Goal: Task Accomplishment & Management: Use online tool/utility

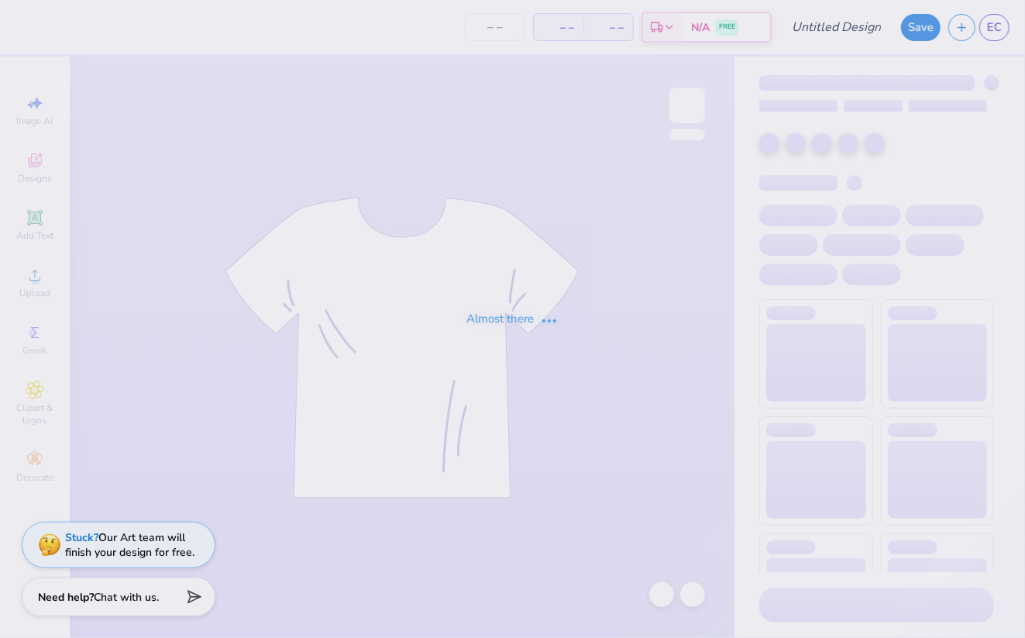
type input "[PERSON_NAME] : [US_STATE][GEOGRAPHIC_DATA]"
type input "24"
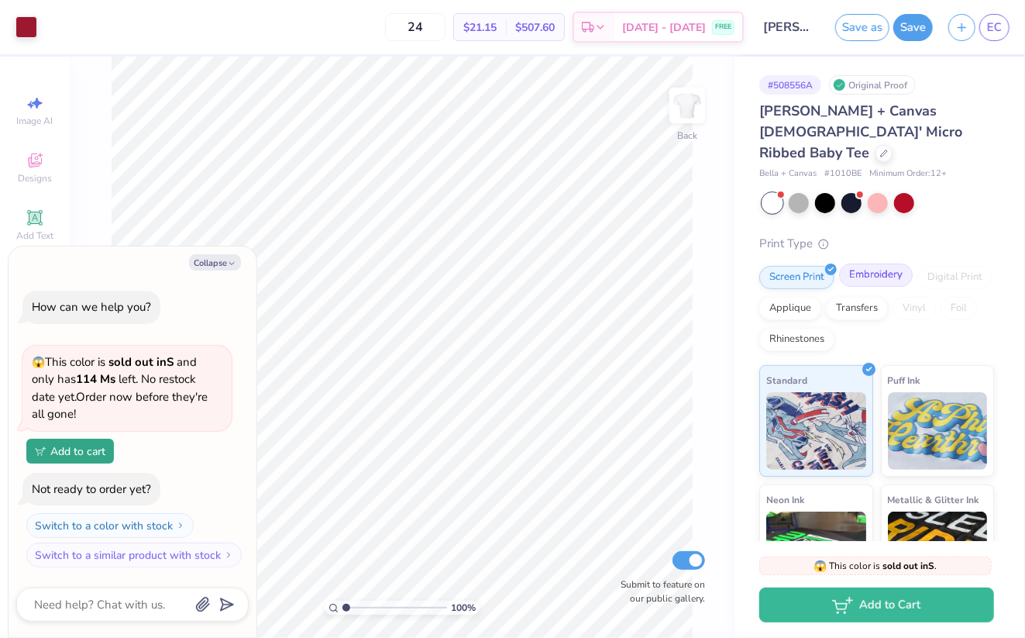
click at [885, 264] on div "Embroidery" at bounding box center [876, 275] width 74 height 23
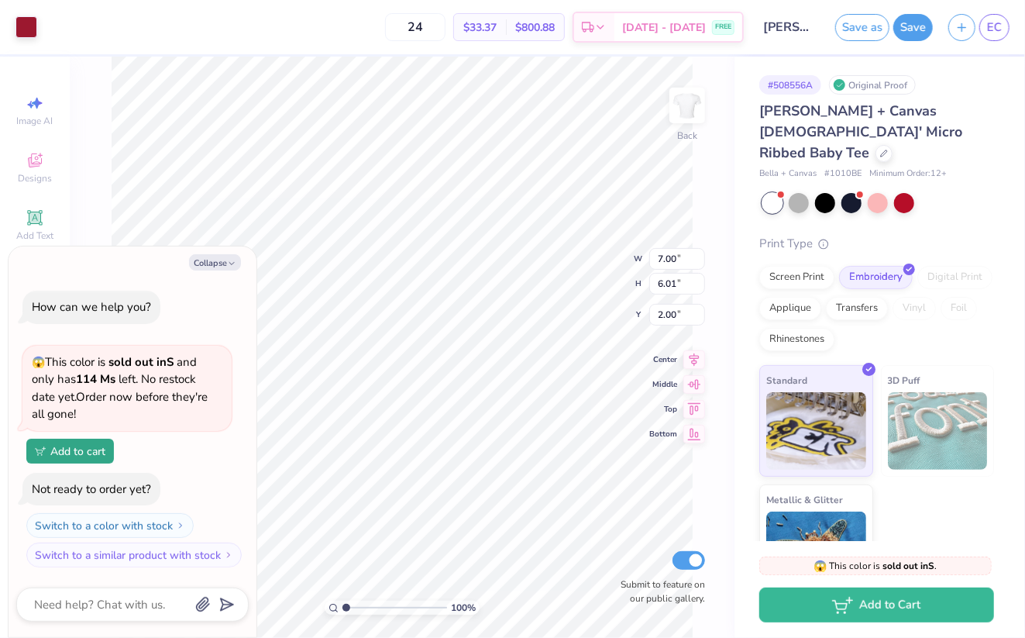
type textarea "x"
type input "2.51"
type input "2.15"
type textarea "x"
type input "2.80"
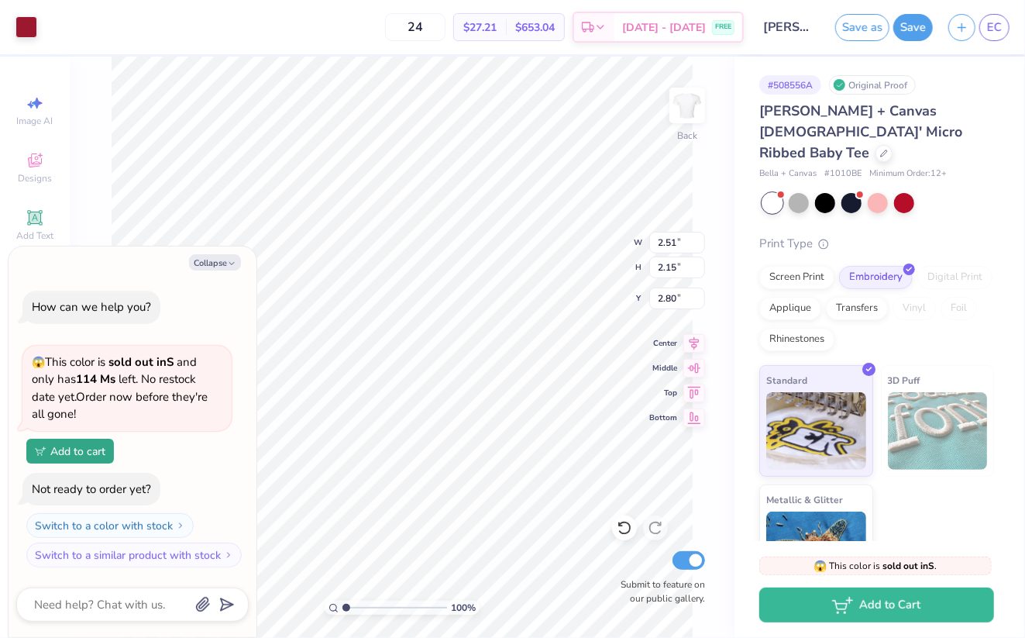
type textarea "x"
type input "2.92"
type input "2.51"
type textarea "x"
type input "3.00"
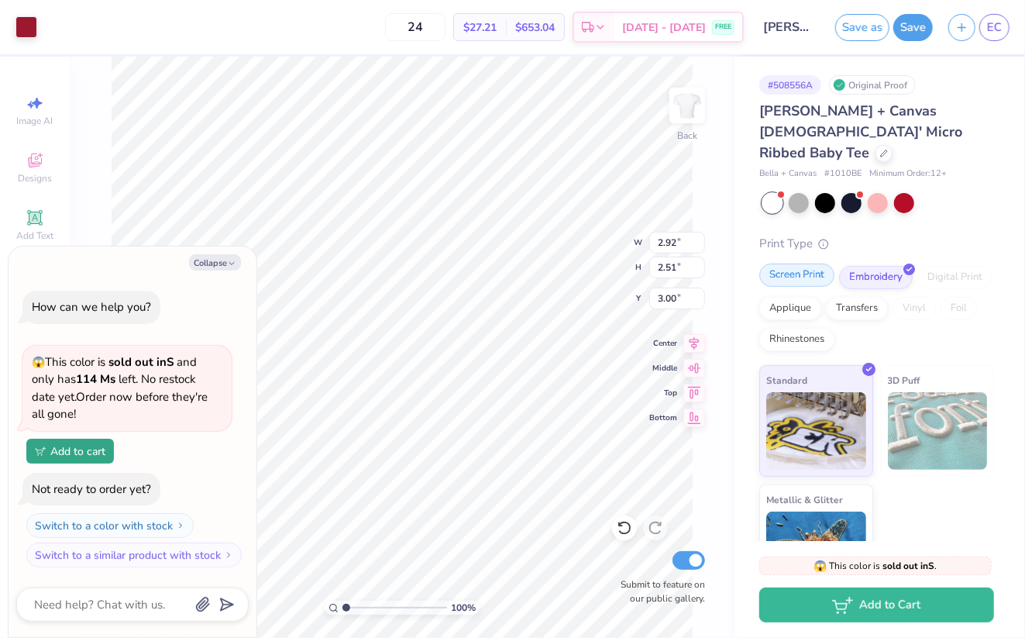
click at [805, 264] on div "Screen Print" at bounding box center [797, 275] width 75 height 23
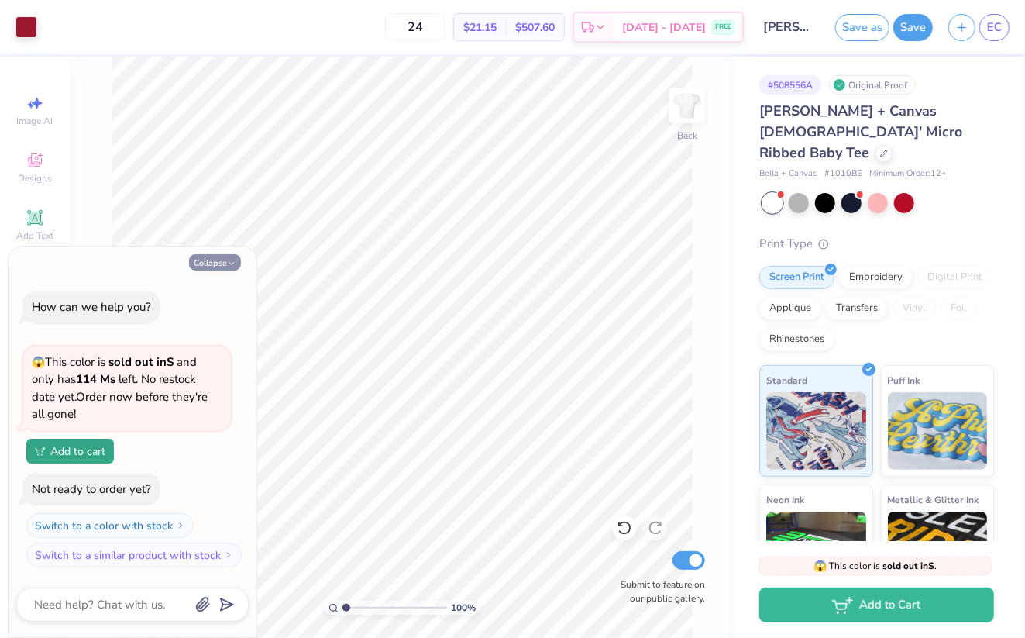
click at [233, 270] on button "Collapse" at bounding box center [215, 262] width 52 height 16
type textarea "x"
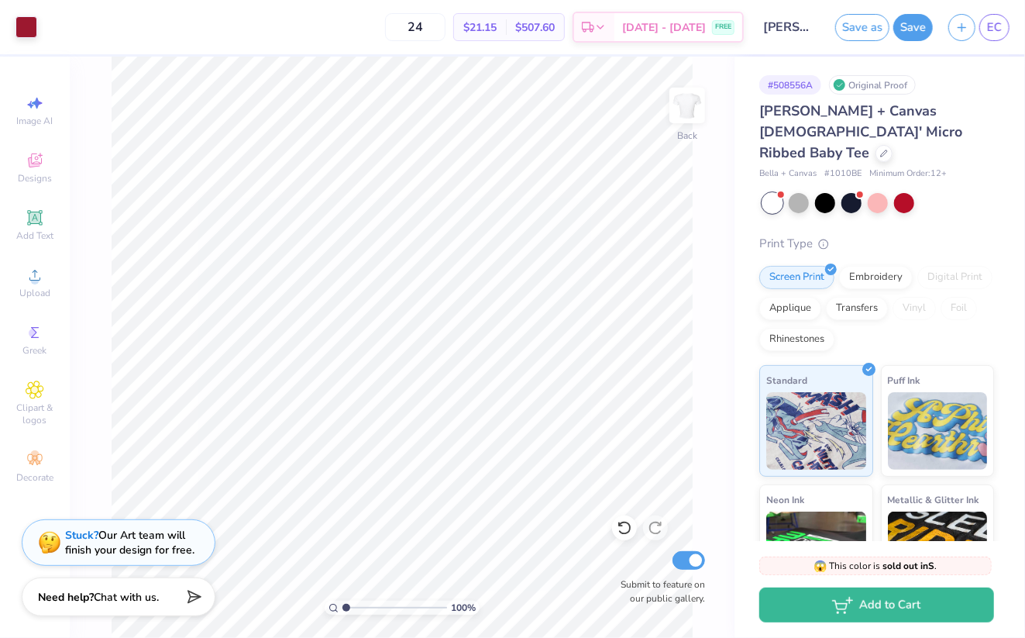
click at [86, 546] on div "Stuck? Our Art team will finish your design for free." at bounding box center [129, 542] width 129 height 29
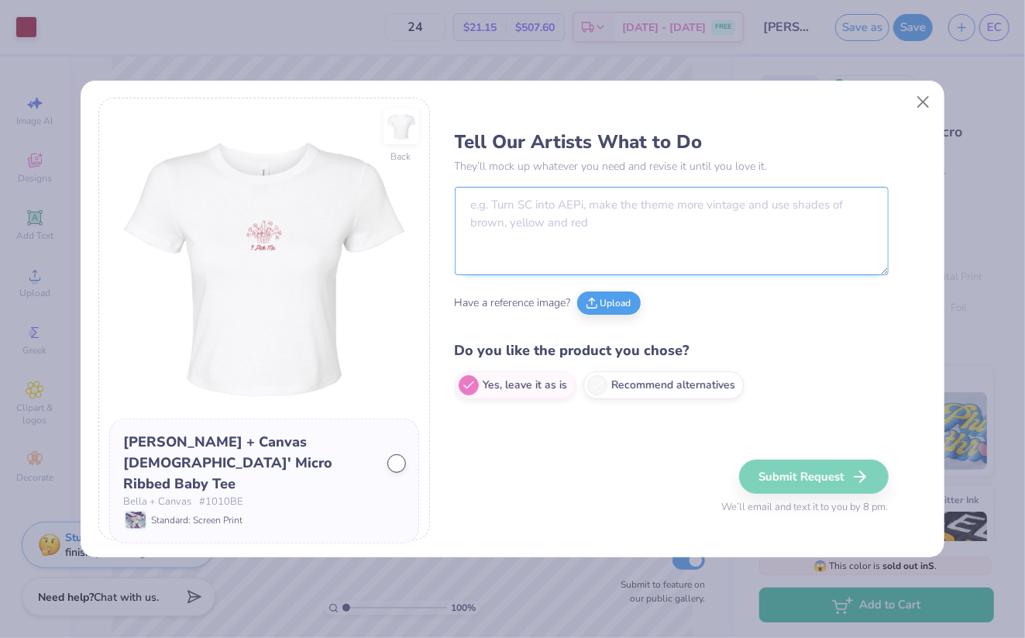
click at [593, 225] on textarea at bounding box center [672, 231] width 434 height 88
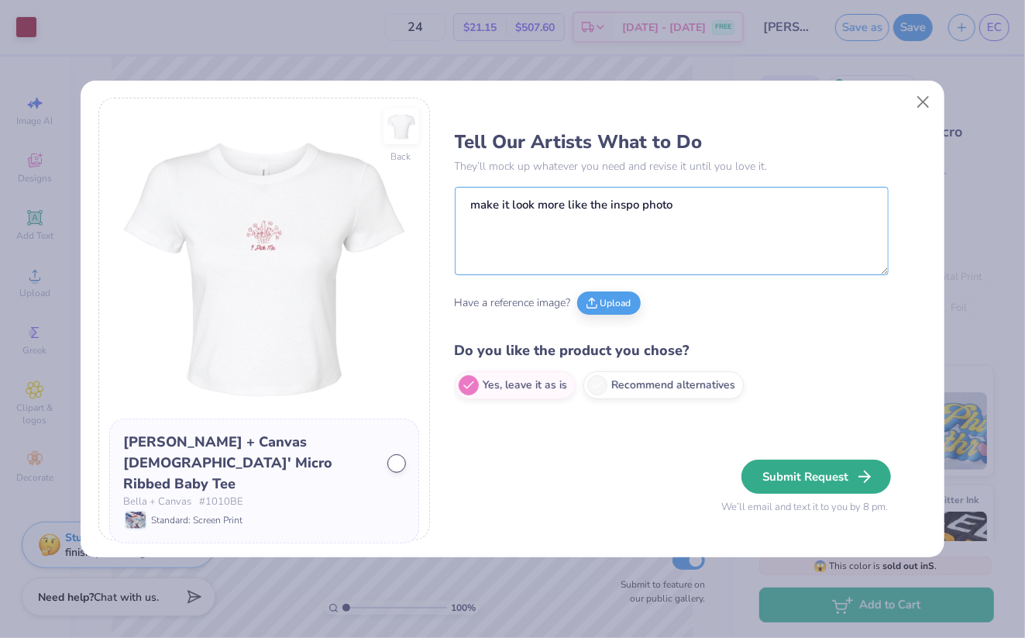
type textarea "make it look more like the inspo photo"
click at [805, 474] on button "Submit Request" at bounding box center [817, 477] width 150 height 34
